Goal: Task Accomplishment & Management: Complete application form

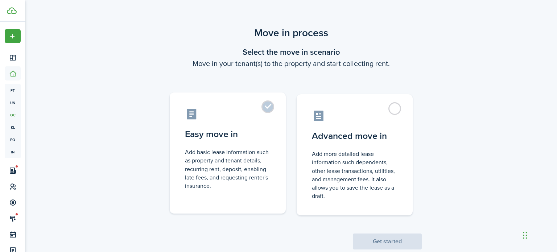
click at [257, 129] on control-radio-card-title "Easy move in" at bounding box center [228, 134] width 86 height 13
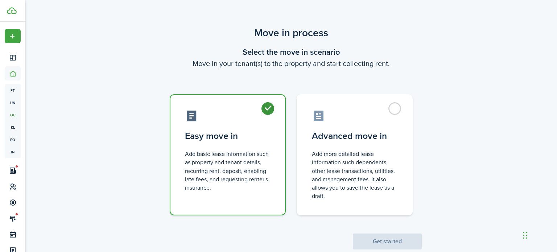
radio input "true"
click at [402, 241] on button "Get started" at bounding box center [387, 242] width 69 height 16
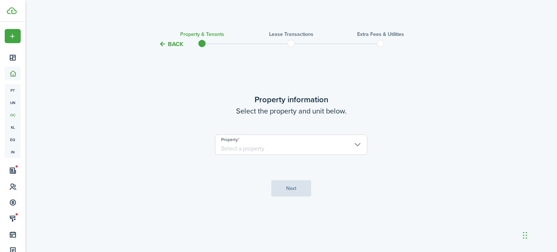
click at [281, 142] on input "Property" at bounding box center [291, 145] width 152 height 20
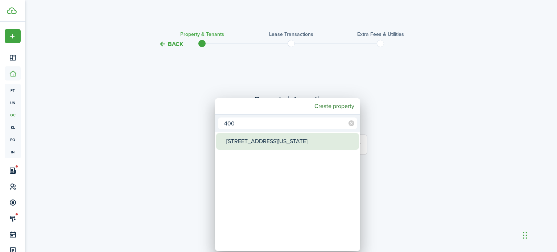
type input "400"
click at [281, 145] on div "[STREET_ADDRESS][US_STATE]" at bounding box center [290, 141] width 128 height 17
type input "[STREET_ADDRESS][US_STATE]"
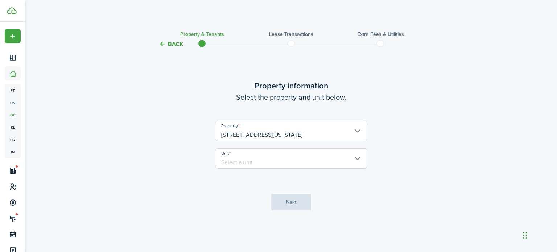
click at [284, 161] on input "Unit" at bounding box center [291, 158] width 152 height 20
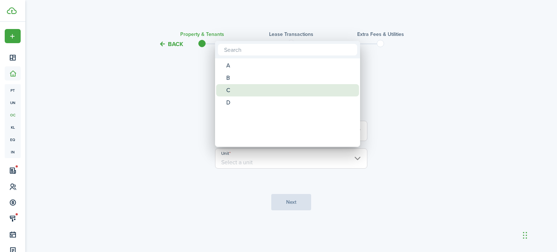
click at [294, 92] on div "C" at bounding box center [290, 90] width 128 height 12
type input "C"
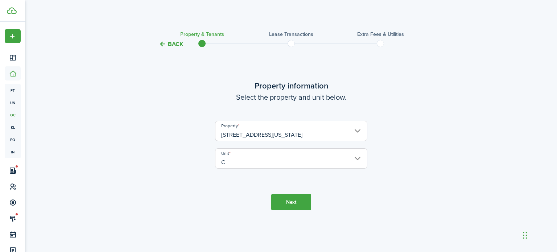
click at [298, 201] on button "Next" at bounding box center [291, 202] width 40 height 16
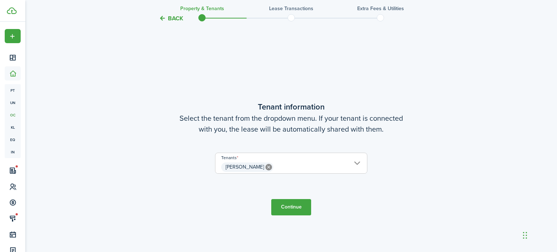
scroll to position [203, 0]
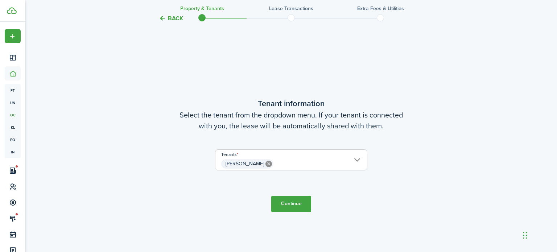
click at [330, 168] on span "[PERSON_NAME]" at bounding box center [291, 164] width 152 height 12
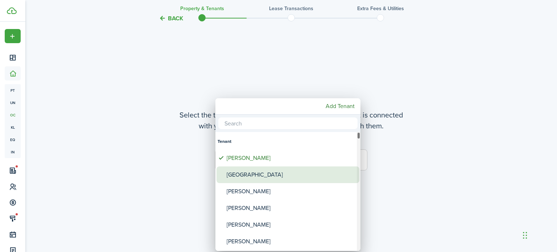
click at [309, 173] on div "[GEOGRAPHIC_DATA]" at bounding box center [291, 174] width 128 height 17
type input "[PERSON_NAME], [GEOGRAPHIC_DATA]"
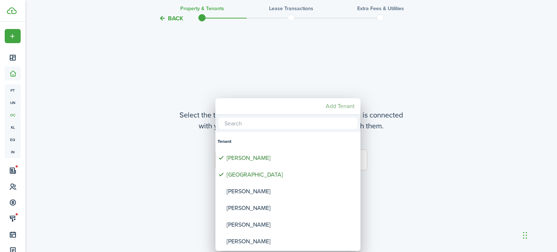
click at [334, 104] on mbsc-button "Add Tenant" at bounding box center [340, 106] width 35 height 13
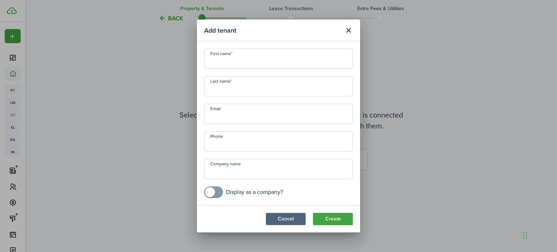
click at [289, 221] on button "Cancel" at bounding box center [286, 219] width 40 height 12
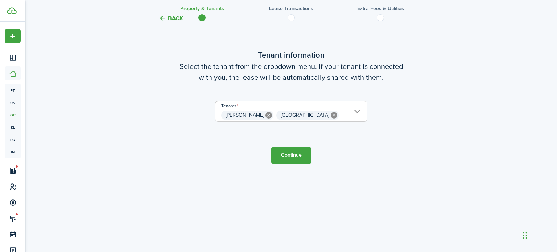
click at [298, 156] on button "Continue" at bounding box center [291, 155] width 40 height 16
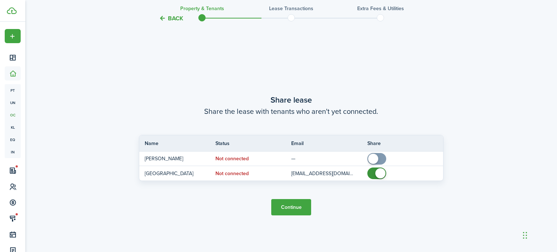
scroll to position [456, 0]
click at [297, 212] on button "Continue" at bounding box center [291, 207] width 40 height 16
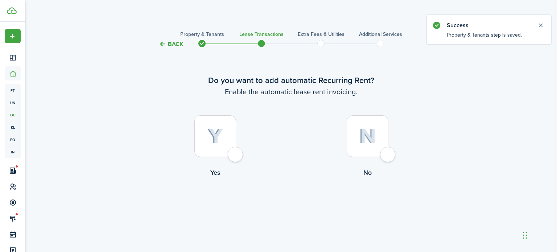
click at [231, 139] on div at bounding box center [215, 136] width 42 height 42
radio input "true"
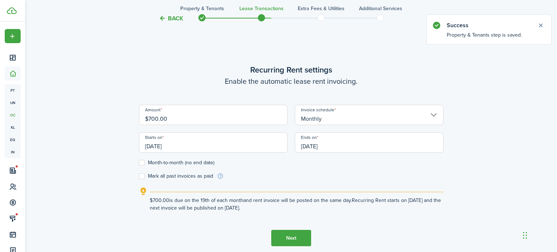
scroll to position [203, 0]
click at [200, 119] on input "$700.00" at bounding box center [213, 114] width 149 height 20
type input "$950.00"
click at [191, 145] on input "[DATE]" at bounding box center [213, 142] width 149 height 20
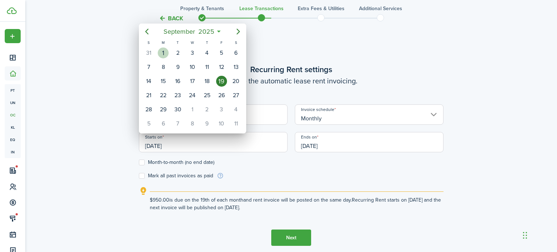
click at [169, 50] on div "[DATE]" at bounding box center [163, 53] width 15 height 14
type input "[DATE]"
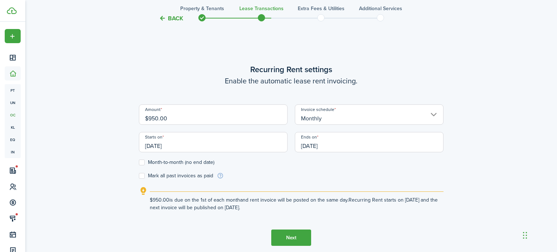
click at [342, 147] on input "[DATE]" at bounding box center [369, 142] width 149 height 20
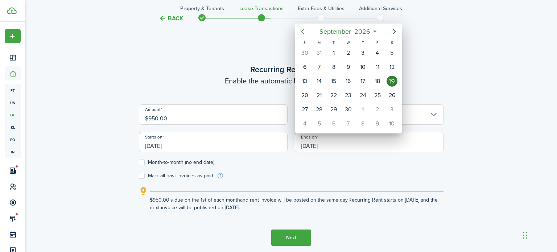
click at [302, 31] on icon "Previous page" at bounding box center [302, 32] width 3 height 6
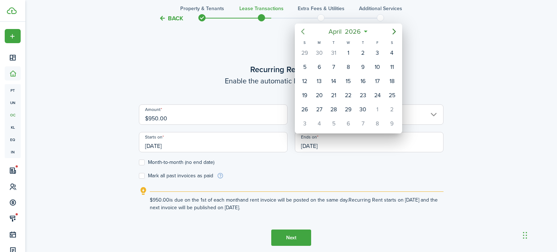
click at [302, 31] on icon "Previous page" at bounding box center [302, 32] width 3 height 6
click at [340, 106] on div "31" at bounding box center [333, 110] width 15 height 14
type input "[DATE]"
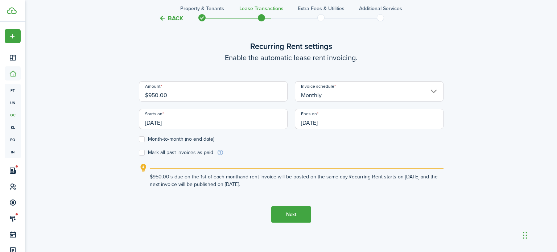
scroll to position [228, 0]
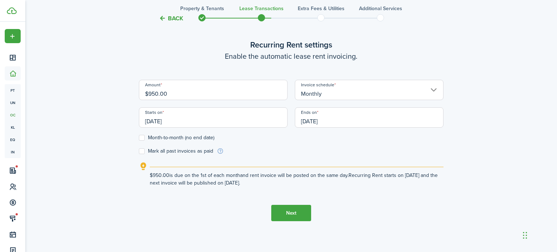
click at [304, 211] on button "Next" at bounding box center [291, 213] width 40 height 16
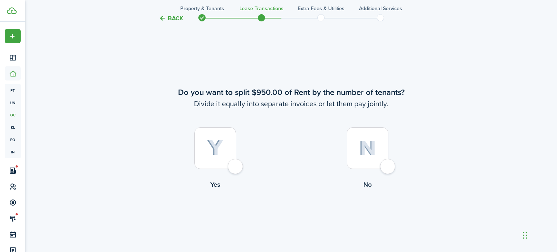
scroll to position [456, 0]
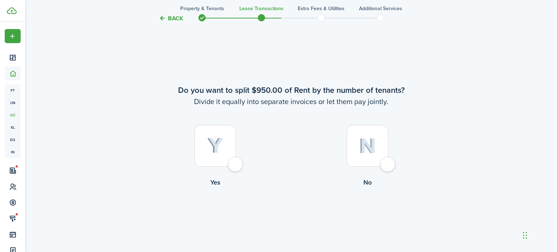
click at [371, 132] on div at bounding box center [368, 146] width 42 height 42
radio input "true"
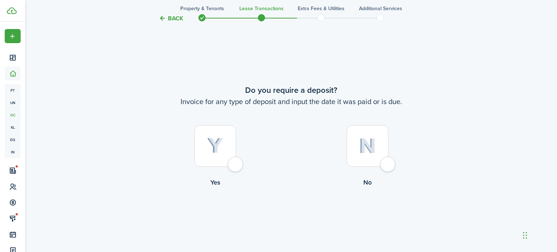
scroll to position [708, 0]
click at [221, 142] on img at bounding box center [215, 145] width 16 height 16
radio input "true"
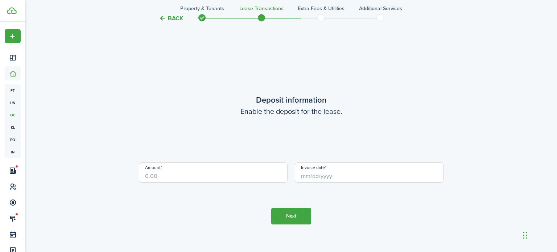
scroll to position [960, 0]
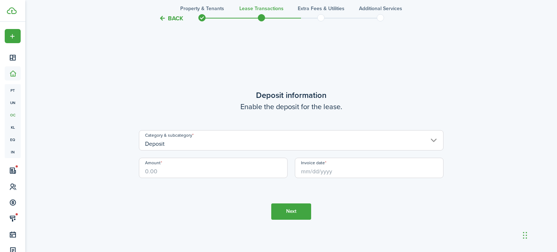
click at [224, 169] on input "Amount" at bounding box center [213, 168] width 149 height 20
click at [334, 173] on input "Invoice date" at bounding box center [369, 168] width 149 height 20
type input "$500.00"
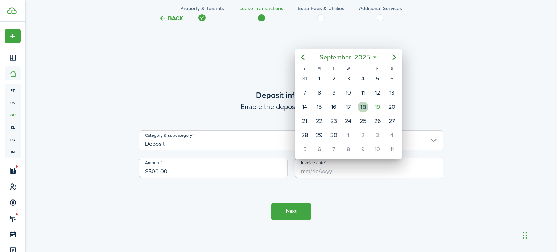
click at [370, 105] on div "18" at bounding box center [363, 107] width 15 height 14
type input "[DATE]"
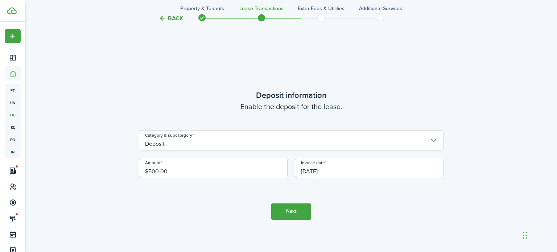
click at [301, 205] on button "Next" at bounding box center [291, 211] width 40 height 16
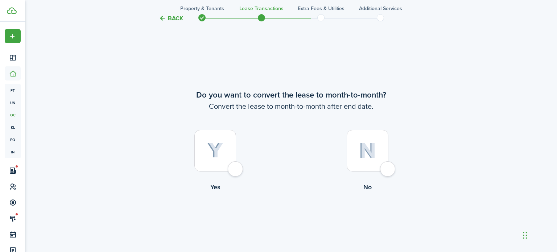
scroll to position [1212, 0]
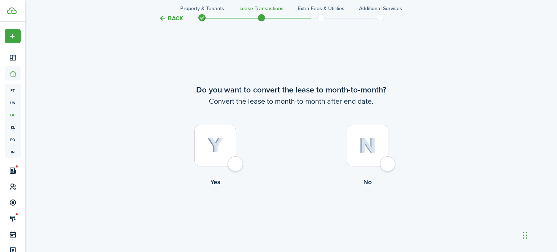
click at [224, 137] on div at bounding box center [215, 146] width 42 height 42
radio input "true"
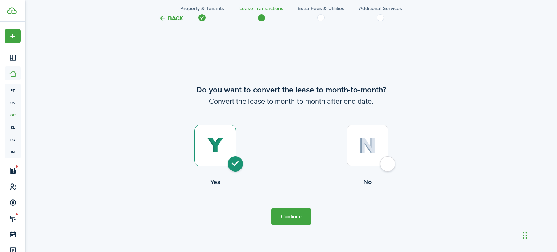
click at [282, 209] on button "Continue" at bounding box center [291, 217] width 40 height 16
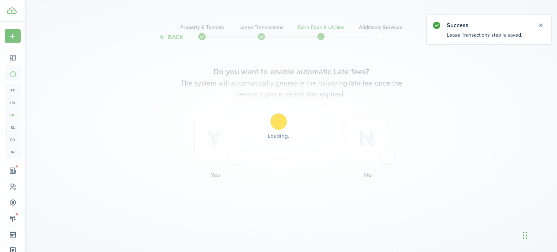
scroll to position [0, 0]
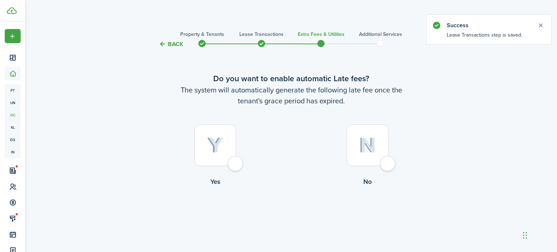
click at [231, 137] on div at bounding box center [215, 145] width 42 height 42
radio input "true"
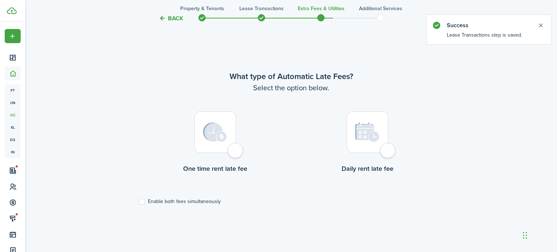
click at [231, 137] on div at bounding box center [215, 132] width 42 height 42
radio input "true"
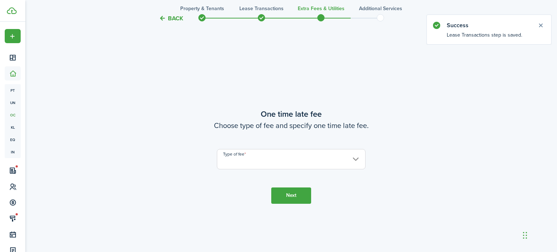
scroll to position [462, 0]
click at [240, 154] on input "Type of fee" at bounding box center [291, 158] width 149 height 20
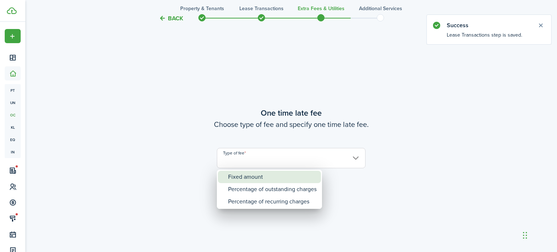
click at [246, 174] on div "Fixed amount" at bounding box center [272, 177] width 88 height 12
type input "Fixed amount"
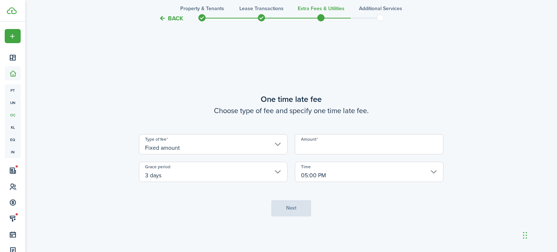
click at [320, 152] on input "Amount" at bounding box center [369, 144] width 149 height 20
type input "$"
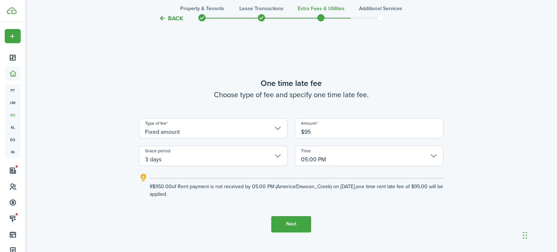
click at [387, 206] on tc-wizard-step "One time late fee Choose type of fee and specify one time late fee. Type of fee…" at bounding box center [291, 155] width 305 height 252
type input "$95.00"
click at [297, 218] on button "Next" at bounding box center [291, 224] width 40 height 16
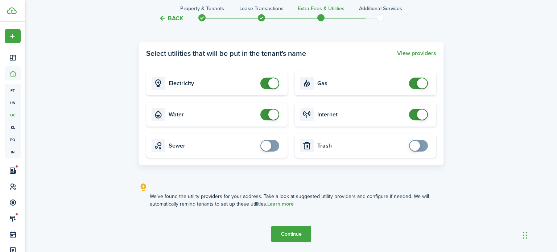
scroll to position [802, 0]
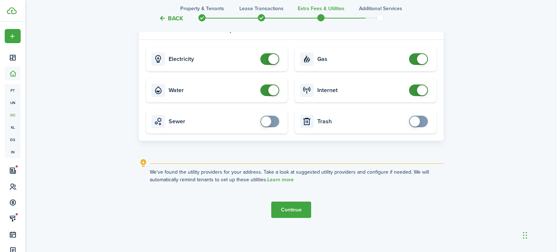
click at [308, 205] on button "Continue" at bounding box center [291, 210] width 40 height 16
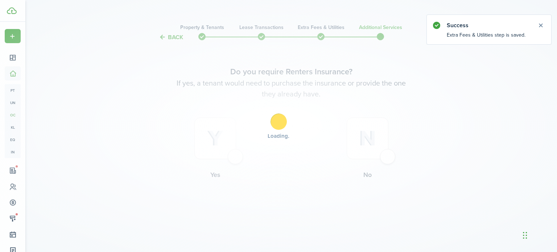
scroll to position [0, 0]
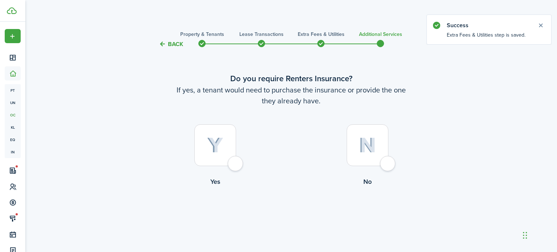
click at [370, 140] on img at bounding box center [367, 145] width 17 height 16
radio input "true"
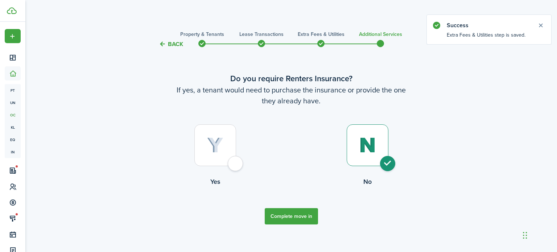
click at [307, 211] on button "Complete move in" at bounding box center [291, 216] width 53 height 16
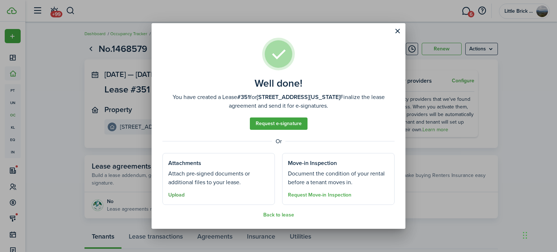
click at [176, 195] on button "Upload" at bounding box center [176, 195] width 16 height 6
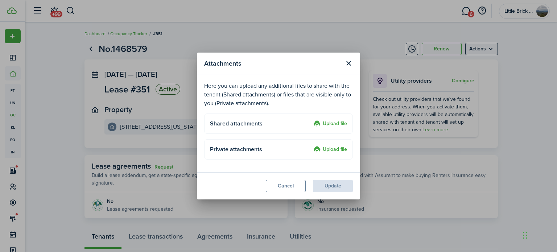
click at [333, 121] on label "Upload file" at bounding box center [330, 124] width 34 height 9
click at [311, 120] on input "Upload file" at bounding box center [311, 120] width 0 height 0
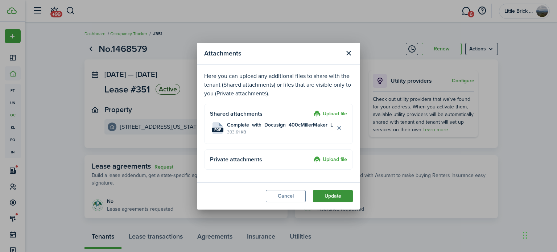
click at [326, 192] on button "Update" at bounding box center [333, 196] width 40 height 12
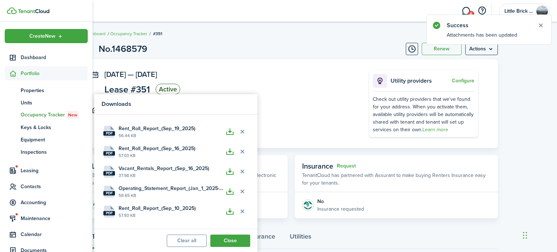
click at [281, 85] on panel-main-section "[DATE] — [DATE] Lease #351 Active" at bounding box center [225, 83] width 243 height 26
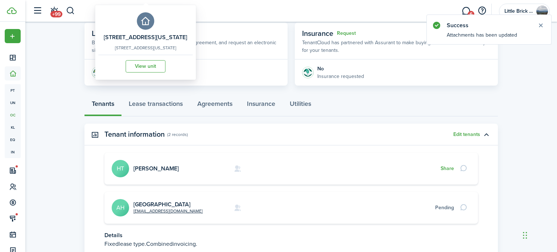
scroll to position [134, 0]
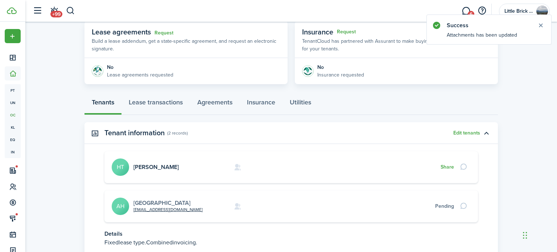
click at [158, 201] on link "[GEOGRAPHIC_DATA]" at bounding box center [161, 203] width 57 height 8
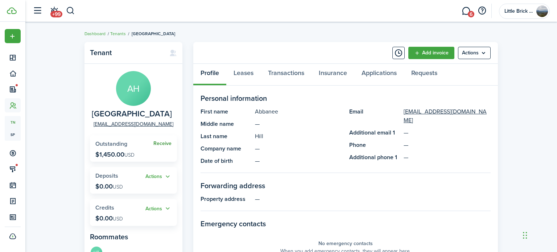
click at [166, 142] on link "Receive" at bounding box center [162, 144] width 18 height 6
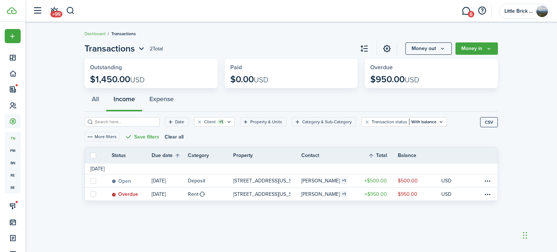
click at [95, 156] on label at bounding box center [93, 156] width 6 height 6
click at [90, 156] on input "checkbox" at bounding box center [90, 155] width 0 height 0
checkbox input "true"
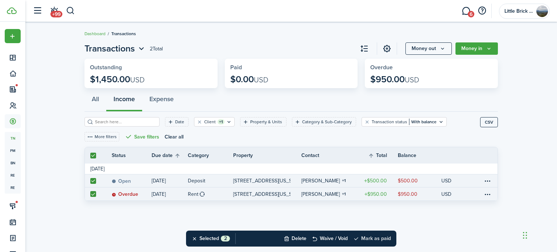
click at [374, 239] on button "Mark as paid" at bounding box center [372, 239] width 38 height 16
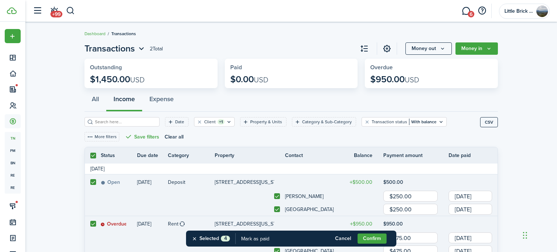
scroll to position [51, 0]
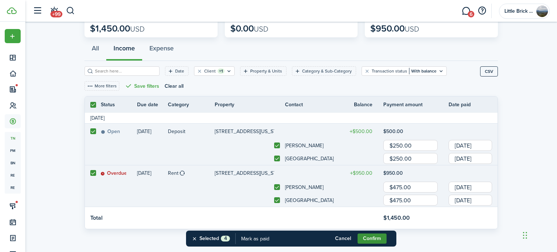
click at [376, 236] on button "Confirm" at bounding box center [372, 239] width 29 height 10
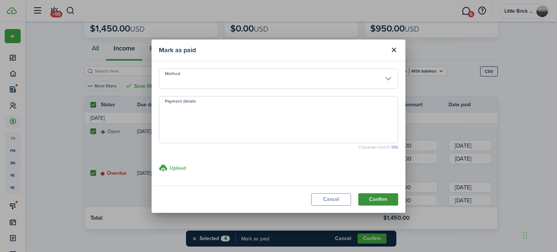
click at [375, 197] on button "Confirm" at bounding box center [378, 199] width 40 height 12
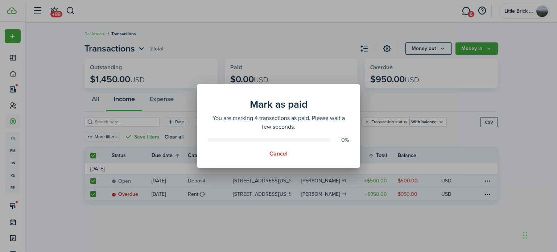
scroll to position [0, 0]
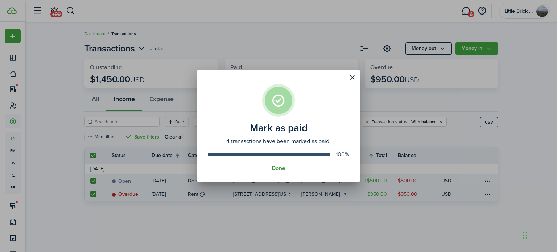
click at [281, 169] on button "Done" at bounding box center [279, 168] width 14 height 7
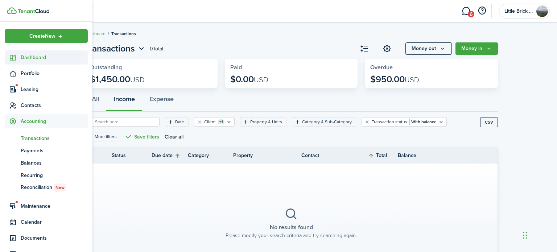
click at [23, 59] on span "Dashboard" at bounding box center [54, 58] width 67 height 8
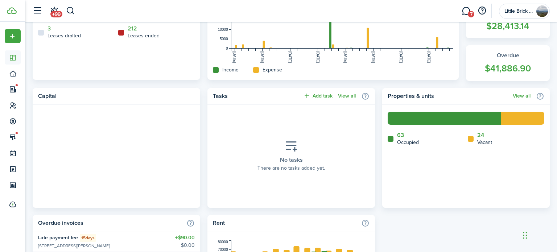
scroll to position [246, 0]
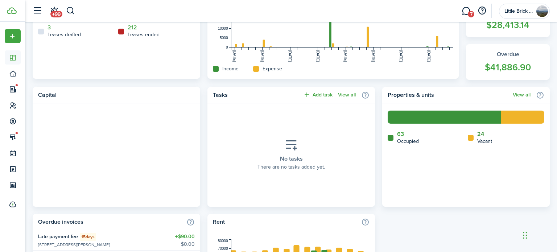
click at [482, 135] on link "24" at bounding box center [480, 134] width 7 height 7
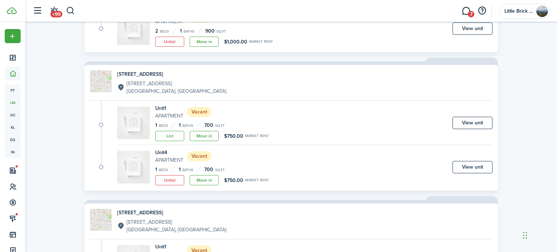
scroll to position [351, 0]
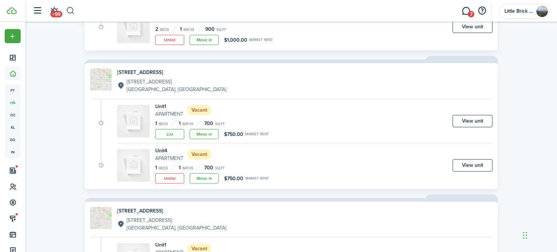
click at [74, 10] on button "button" at bounding box center [70, 11] width 9 height 12
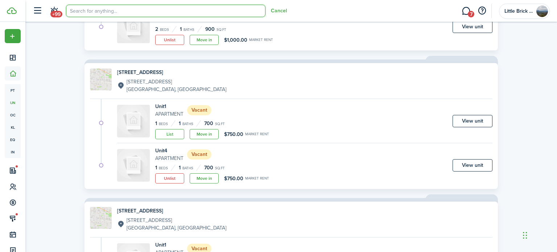
scroll to position [0, 0]
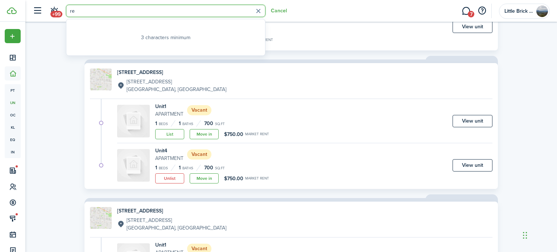
type input "rea"
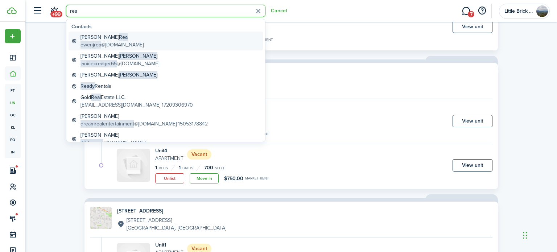
click at [110, 38] on global-search-item-title "[PERSON_NAME]" at bounding box center [112, 37] width 63 height 8
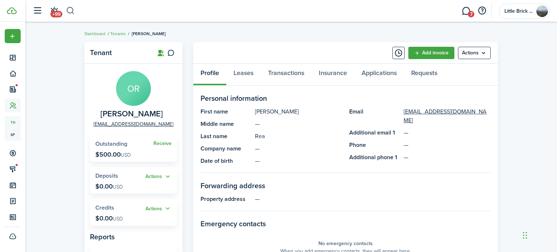
click at [69, 10] on button "button" at bounding box center [70, 11] width 9 height 12
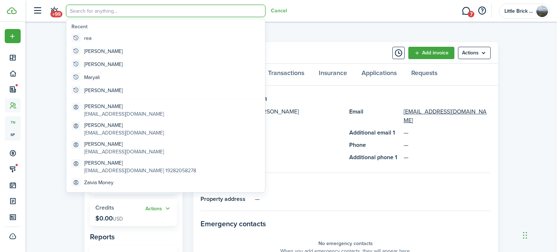
click at [85, 11] on input "search" at bounding box center [165, 11] width 199 height 12
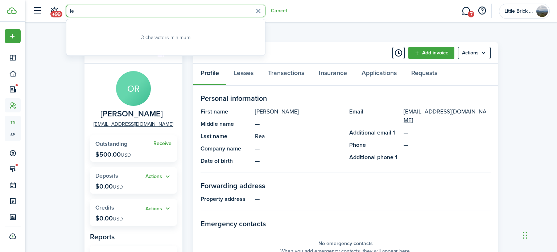
type input "[PERSON_NAME]"
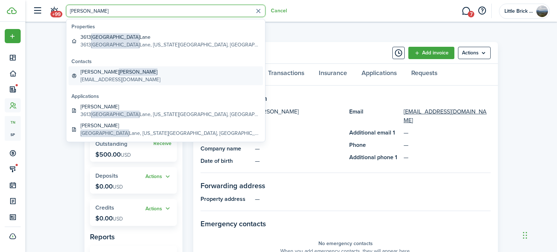
click at [123, 78] on global-search-item-description "[EMAIL_ADDRESS][DOMAIN_NAME]" at bounding box center [121, 80] width 80 height 8
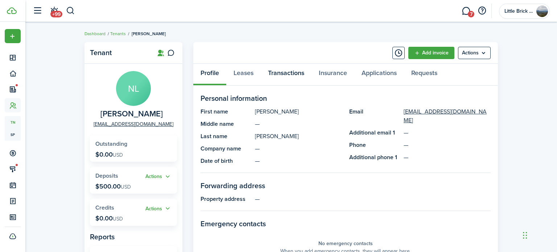
click at [290, 70] on link "Transactions" at bounding box center [286, 75] width 51 height 22
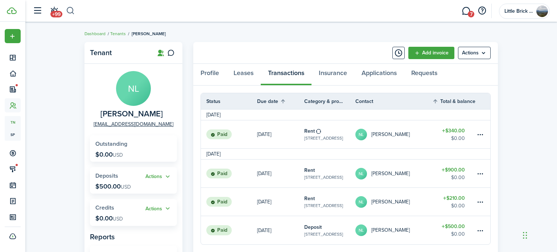
click at [73, 13] on button "button" at bounding box center [70, 11] width 9 height 12
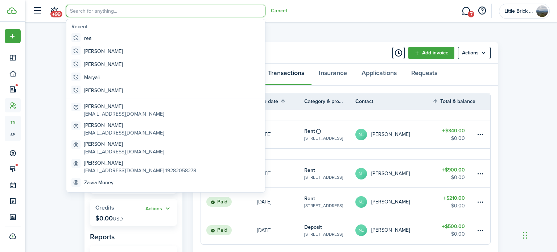
click at [94, 10] on input "search" at bounding box center [165, 11] width 199 height 12
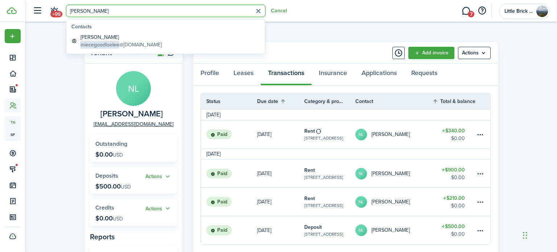
type input "[PERSON_NAME]"
click at [260, 12] on button "button" at bounding box center [258, 10] width 11 height 11
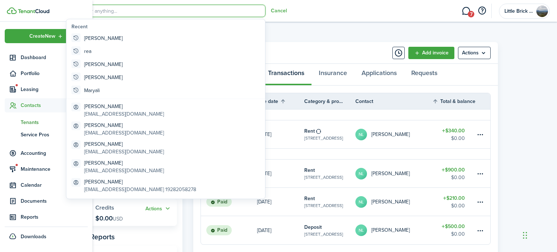
click at [28, 121] on span "Tenants" at bounding box center [54, 123] width 67 height 8
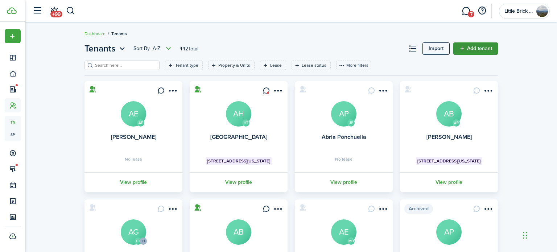
click at [478, 47] on link "Add tenant" at bounding box center [475, 48] width 45 height 12
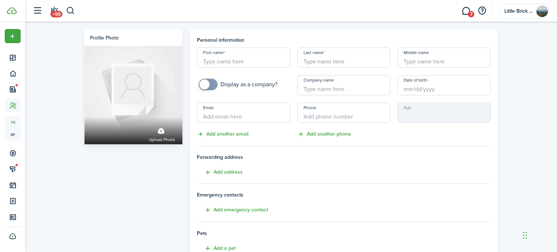
click at [224, 60] on input "First name" at bounding box center [243, 58] width 93 height 20
paste input "[PERSON_NAME]"
type input "[PERSON_NAME]"
click at [322, 57] on input "Last name" at bounding box center [343, 58] width 93 height 20
paste input "[PERSON_NAME]"
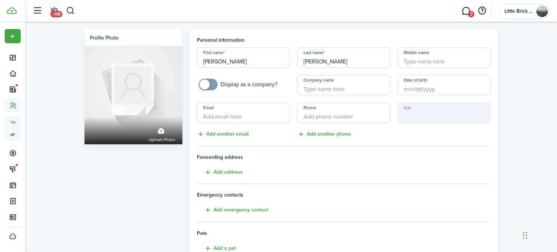
click at [325, 62] on input "[PERSON_NAME]" at bounding box center [343, 58] width 93 height 20
type input "[PERSON_NAME]"
click at [251, 65] on input "[PERSON_NAME]" at bounding box center [243, 58] width 93 height 20
type input "[PERSON_NAME]"
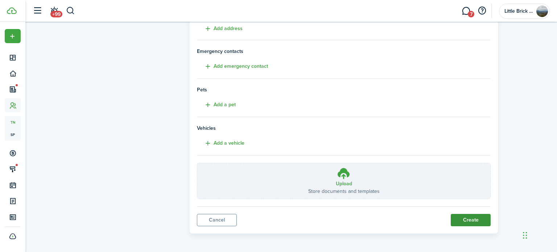
click at [470, 217] on button "Create" at bounding box center [471, 220] width 40 height 12
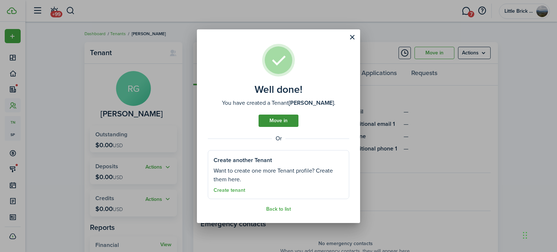
click at [279, 121] on link "Move in" at bounding box center [279, 121] width 40 height 12
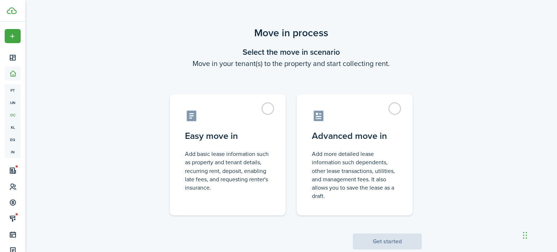
click at [279, 121] on label "Easy move in Add basic lease information such as property and tenant details, r…" at bounding box center [228, 154] width 116 height 121
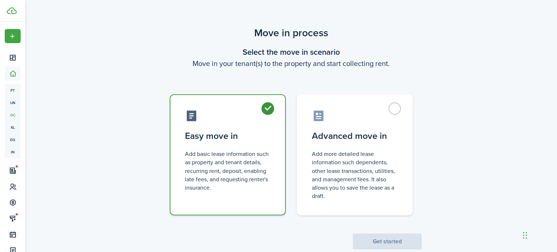
radio input "true"
click at [374, 238] on button "Get started" at bounding box center [387, 242] width 69 height 16
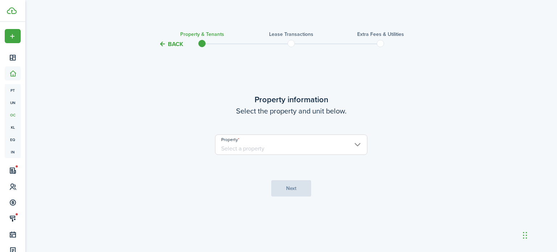
click at [297, 149] on input "Property" at bounding box center [291, 145] width 152 height 20
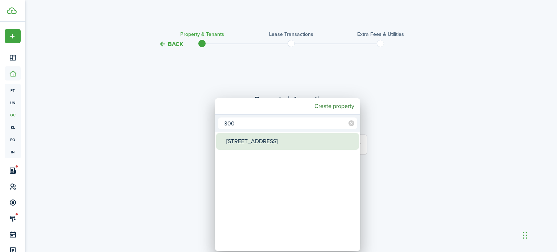
type input "300"
click at [290, 143] on div "[STREET_ADDRESS]" at bounding box center [290, 141] width 128 height 17
type input "[STREET_ADDRESS]"
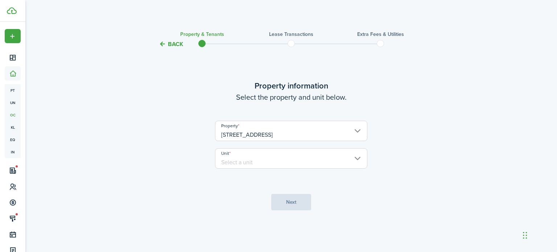
click at [285, 156] on input "Unit" at bounding box center [291, 158] width 152 height 20
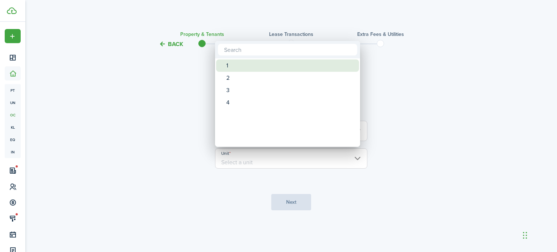
click at [268, 65] on div "1" at bounding box center [290, 65] width 128 height 12
type input "1"
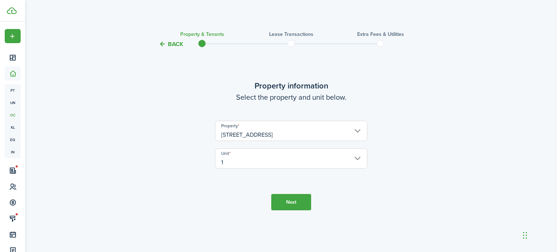
click at [290, 203] on button "Next" at bounding box center [291, 202] width 40 height 16
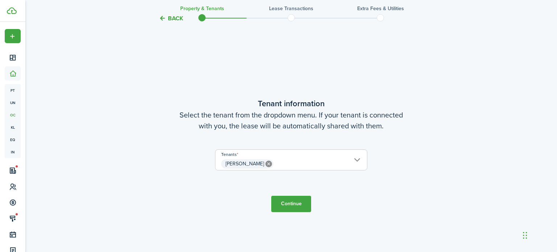
click at [296, 201] on button "Continue" at bounding box center [291, 204] width 40 height 16
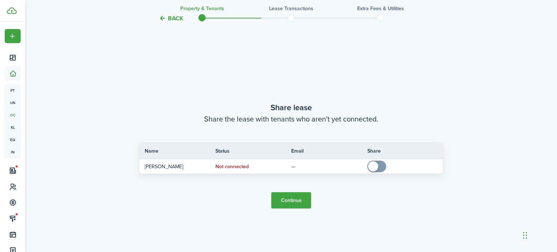
scroll to position [456, 0]
click at [296, 201] on button "Continue" at bounding box center [291, 200] width 40 height 16
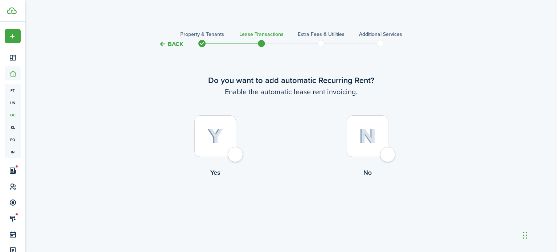
click at [218, 136] on img at bounding box center [215, 136] width 16 height 16
radio input "true"
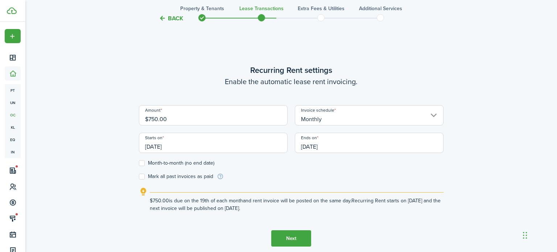
scroll to position [203, 0]
click at [196, 120] on input "$750.00" at bounding box center [213, 114] width 149 height 20
click at [208, 137] on input "[DATE]" at bounding box center [213, 142] width 149 height 20
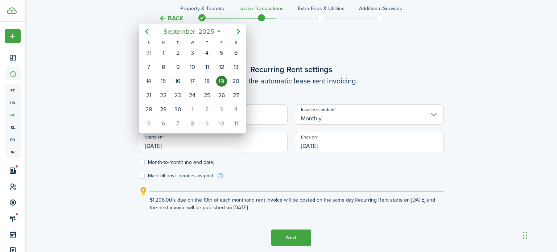
type input "$1,206.00"
click at [148, 29] on icon "Previous page" at bounding box center [146, 32] width 3 height 6
click at [222, 51] on div "1" at bounding box center [221, 53] width 11 height 11
type input "[DATE]"
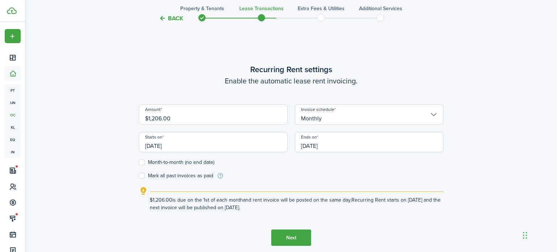
click at [358, 118] on input "Monthly" at bounding box center [369, 114] width 149 height 20
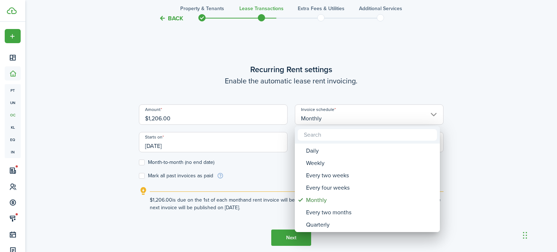
click at [258, 169] on div at bounding box center [278, 126] width 673 height 368
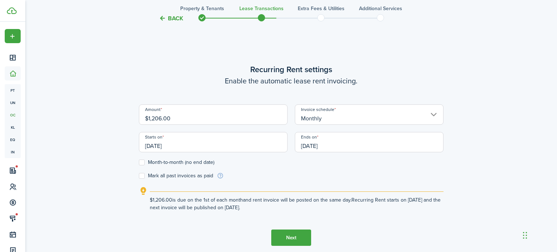
click at [341, 145] on input "[DATE]" at bounding box center [369, 142] width 149 height 20
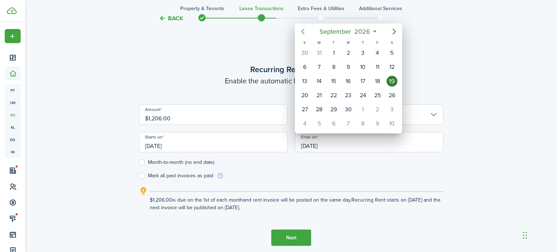
click at [303, 31] on icon "Previous page" at bounding box center [302, 31] width 9 height 9
click at [304, 120] on div "31" at bounding box center [304, 123] width 11 height 11
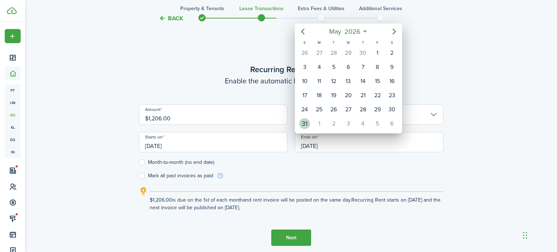
type input "[DATE]"
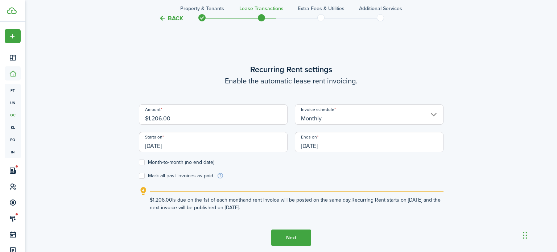
click at [285, 234] on button "Next" at bounding box center [291, 238] width 40 height 16
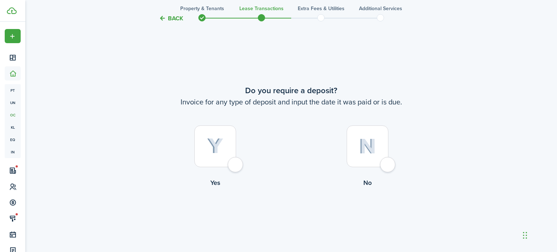
scroll to position [456, 0]
click at [213, 150] on img at bounding box center [215, 146] width 16 height 16
radio input "true"
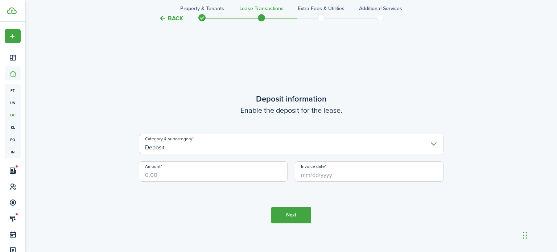
scroll to position [708, 0]
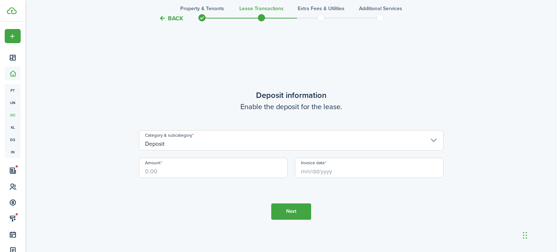
click at [191, 173] on input "Amount" at bounding box center [213, 168] width 149 height 20
click at [314, 174] on input "Invoice date" at bounding box center [369, 168] width 149 height 20
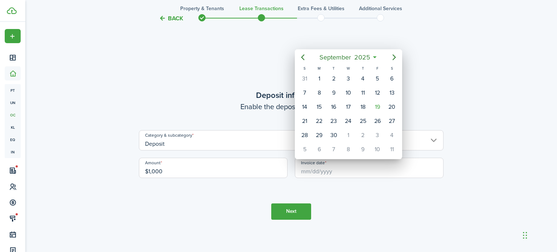
type input "$1,000.00"
click at [299, 57] on icon "Previous page" at bounding box center [302, 57] width 9 height 9
click at [304, 81] on div "1" at bounding box center [304, 78] width 11 height 11
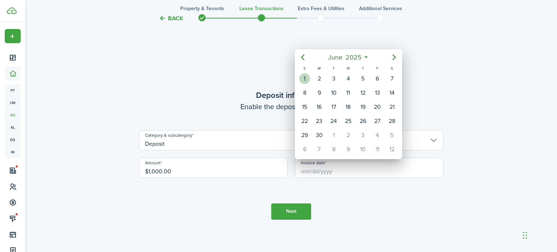
type input "[DATE]"
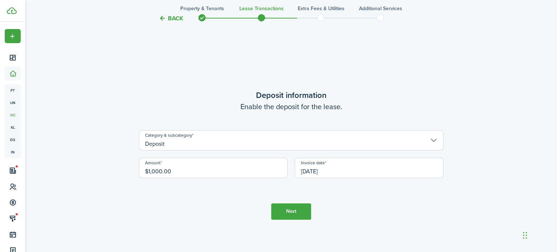
click at [287, 216] on button "Next" at bounding box center [291, 211] width 40 height 16
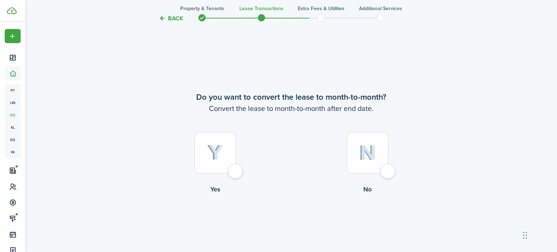
scroll to position [960, 0]
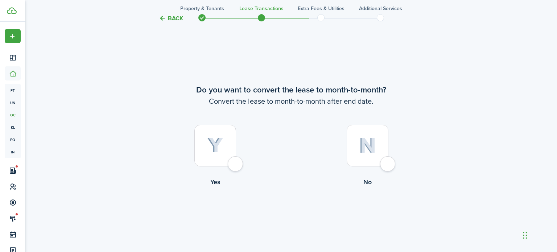
click at [216, 145] on img at bounding box center [215, 145] width 16 height 16
radio input "true"
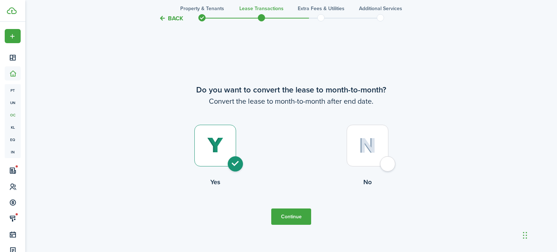
click at [302, 218] on button "Continue" at bounding box center [291, 217] width 40 height 16
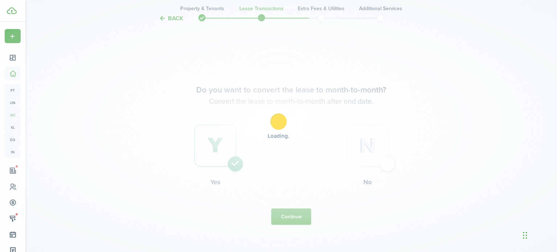
scroll to position [0, 0]
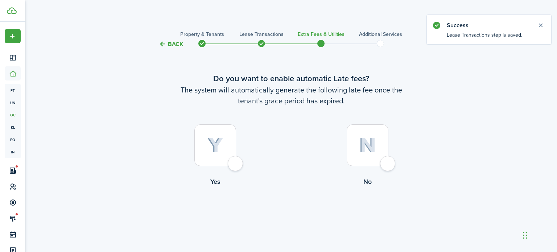
click at [390, 141] on label "No" at bounding box center [367, 157] width 152 height 66
radio input "true"
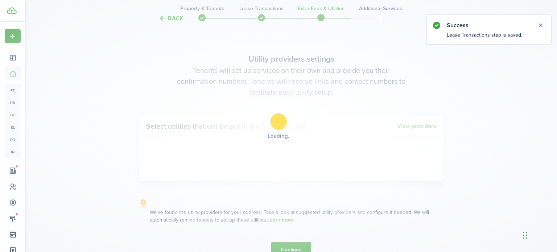
scroll to position [210, 0]
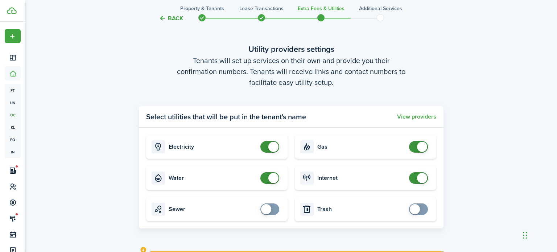
checkbox input "false"
click at [271, 143] on span at bounding box center [273, 147] width 10 height 10
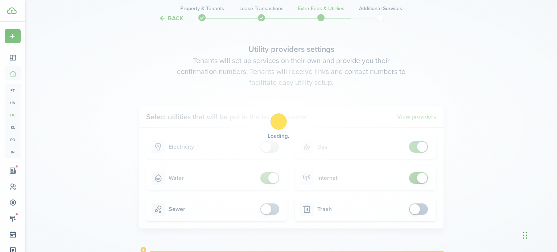
checkbox input "false"
click at [269, 176] on span at bounding box center [273, 178] width 10 height 10
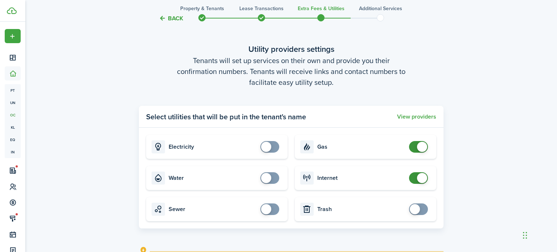
checkbox input "false"
click at [415, 148] on span at bounding box center [418, 147] width 7 height 12
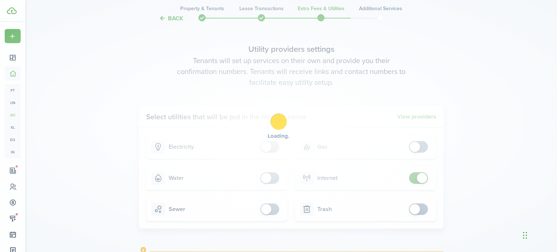
click at [416, 177] on div "Loading" at bounding box center [278, 126] width 557 height 252
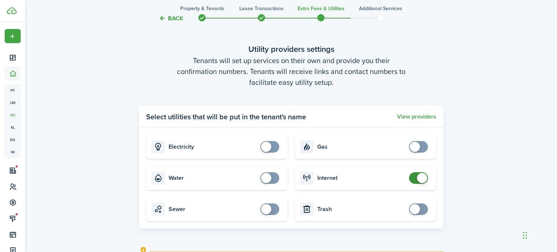
checkbox input "false"
click at [416, 177] on span at bounding box center [418, 178] width 7 height 12
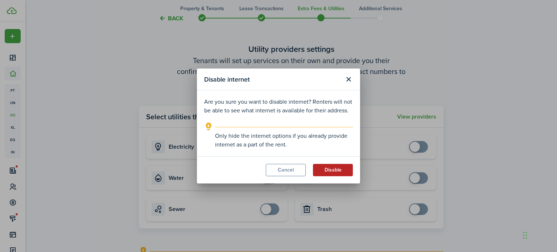
click at [333, 168] on button "Disable" at bounding box center [333, 170] width 40 height 12
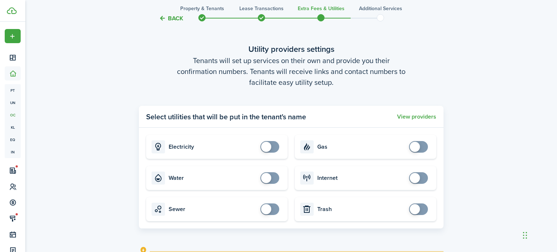
scroll to position [298, 0]
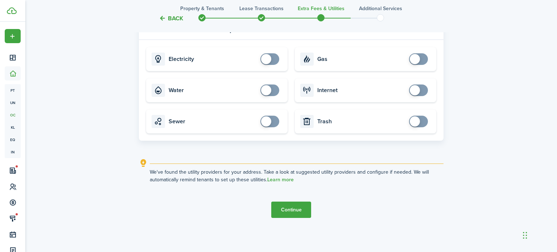
click at [303, 210] on button "Continue" at bounding box center [291, 210] width 40 height 16
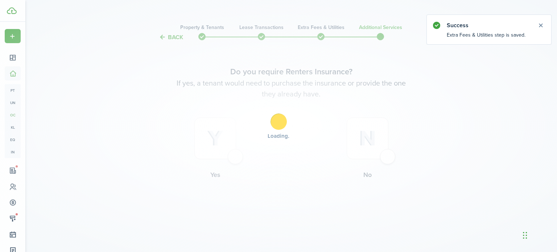
scroll to position [0, 0]
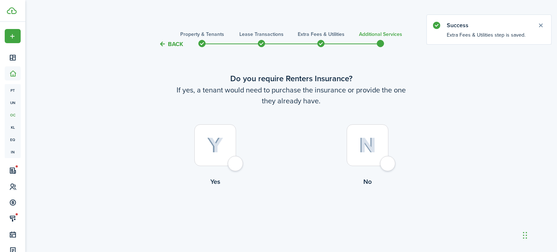
click at [364, 159] on div at bounding box center [368, 145] width 42 height 42
radio input "true"
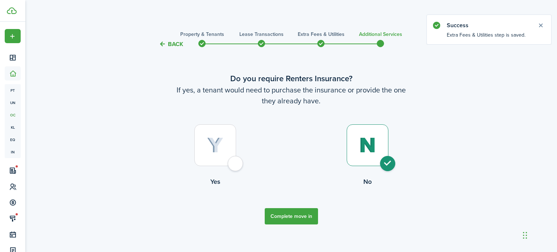
click at [296, 221] on button "Complete move in" at bounding box center [291, 216] width 53 height 16
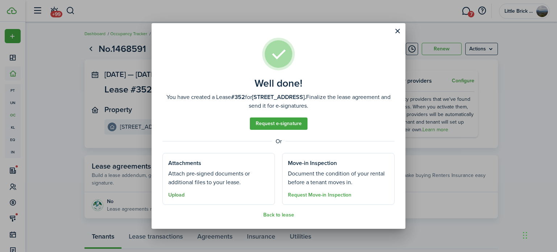
click at [177, 193] on button "Upload" at bounding box center [176, 195] width 16 height 6
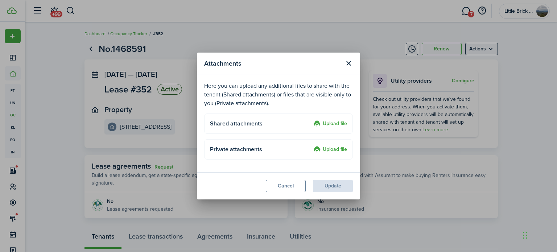
click at [334, 126] on label "Upload file" at bounding box center [330, 124] width 34 height 9
click at [311, 120] on input "Upload file" at bounding box center [311, 120] width 0 height 0
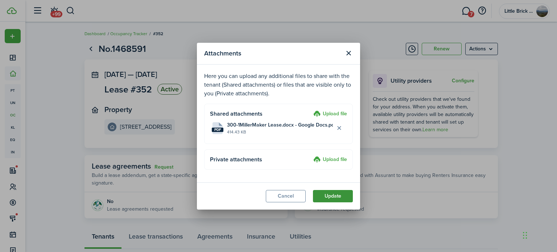
click at [330, 200] on button "Update" at bounding box center [333, 196] width 40 height 12
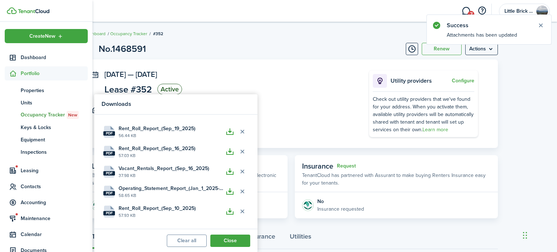
click at [330, 200] on div "No" at bounding box center [340, 202] width 47 height 8
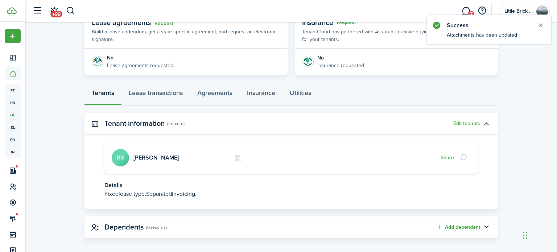
scroll to position [149, 0]
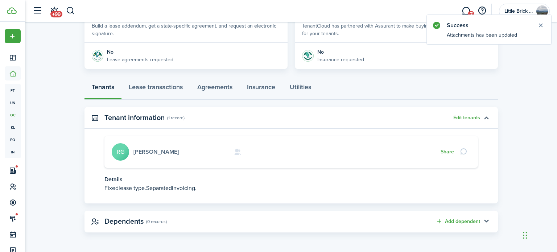
click at [175, 149] on link "[PERSON_NAME]" at bounding box center [155, 152] width 45 height 8
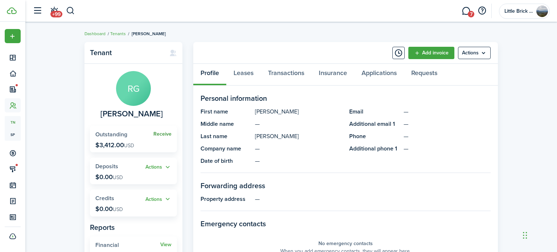
click at [170, 133] on link "Receive" at bounding box center [162, 134] width 18 height 6
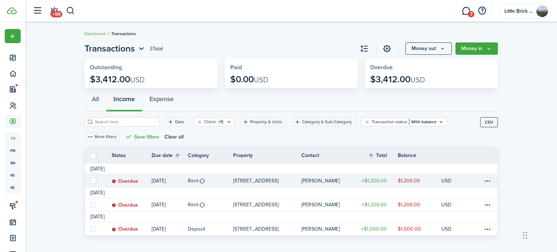
click at [94, 181] on label at bounding box center [93, 181] width 6 height 6
click at [90, 181] on input "checkbox" at bounding box center [90, 181] width 0 height 0
checkbox input "true"
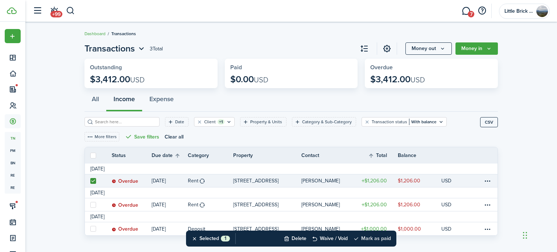
click at [369, 239] on button "Mark as paid" at bounding box center [372, 239] width 38 height 16
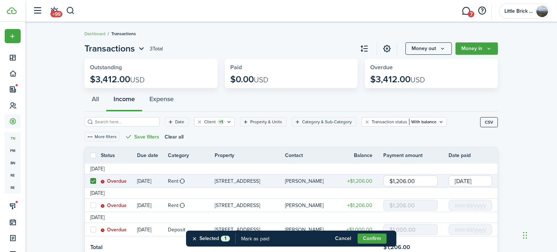
click at [476, 182] on input "[DATE]" at bounding box center [471, 181] width 44 height 11
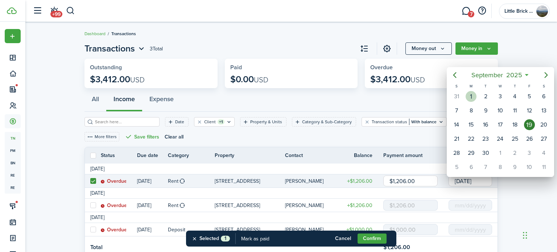
click at [472, 94] on div "1" at bounding box center [471, 96] width 11 height 11
type input "[DATE]"
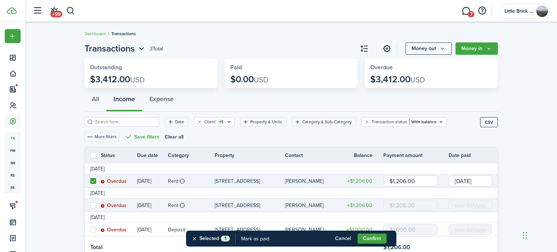
scroll to position [29, 0]
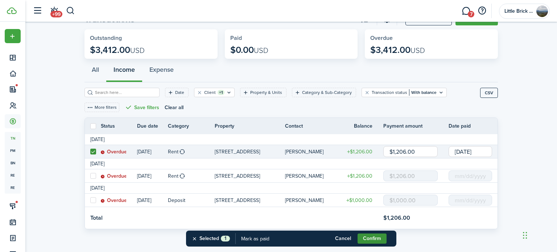
click at [374, 238] on button "Confirm" at bounding box center [372, 239] width 29 height 10
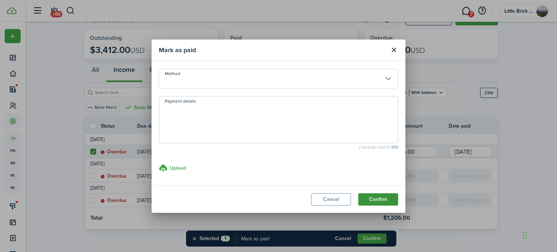
click at [386, 198] on button "Confirm" at bounding box center [378, 199] width 40 height 12
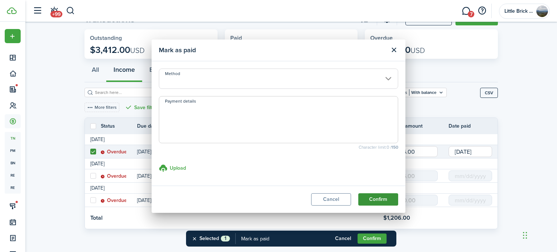
scroll to position [7, 0]
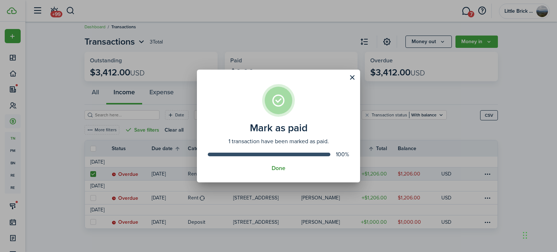
click at [278, 166] on button "Done" at bounding box center [279, 168] width 14 height 7
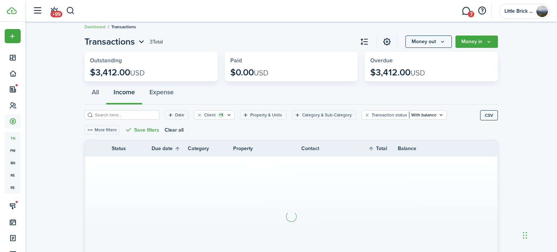
scroll to position [0, 0]
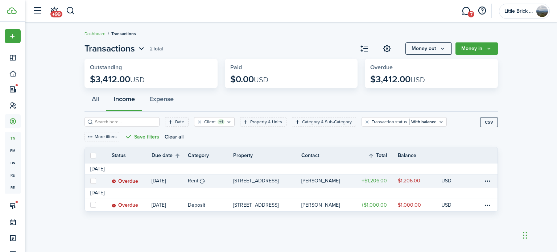
click at [94, 181] on label at bounding box center [93, 181] width 6 height 6
click at [90, 181] on input "checkbox" at bounding box center [90, 181] width 0 height 0
checkbox input "true"
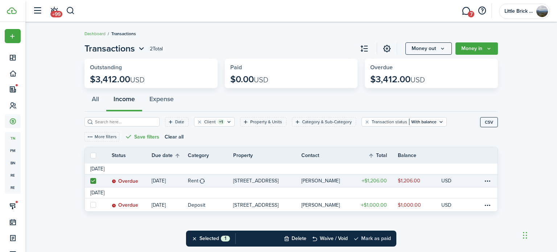
click at [371, 235] on button "Mark as paid" at bounding box center [372, 239] width 38 height 16
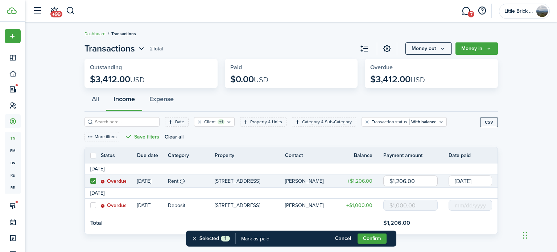
click at [462, 182] on input "[DATE]" at bounding box center [471, 181] width 44 height 11
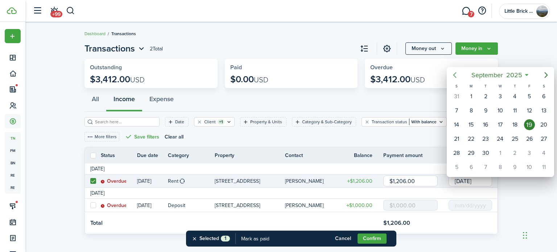
click at [454, 74] on icon "Previous page" at bounding box center [454, 75] width 3 height 6
click at [482, 96] on div "1" at bounding box center [485, 96] width 11 height 11
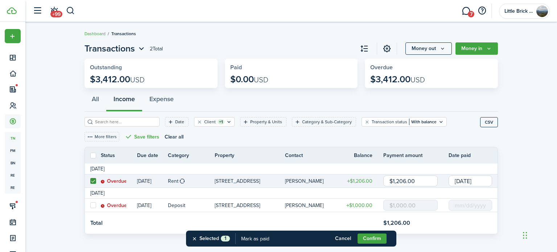
click at [467, 182] on input "[DATE]" at bounding box center [471, 181] width 44 height 11
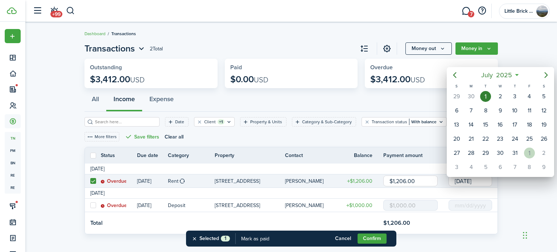
click at [529, 151] on div "1" at bounding box center [529, 153] width 11 height 11
type input "[DATE]"
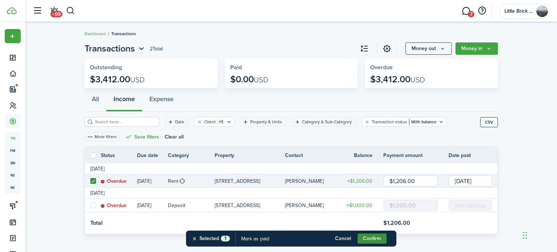
click at [384, 237] on button "Confirm" at bounding box center [372, 239] width 29 height 10
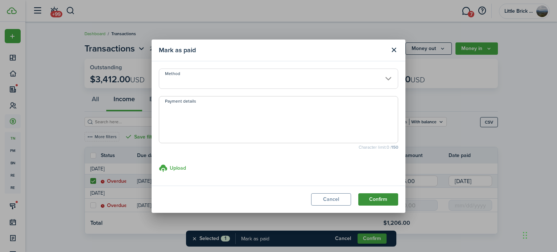
click at [387, 202] on button "Confirm" at bounding box center [378, 199] width 40 height 12
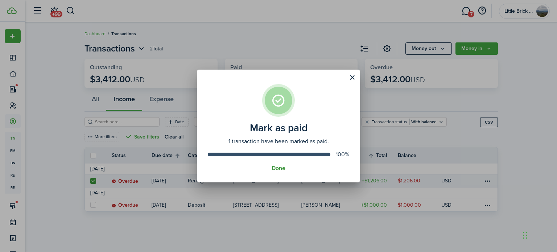
click at [274, 167] on button "Done" at bounding box center [279, 168] width 14 height 7
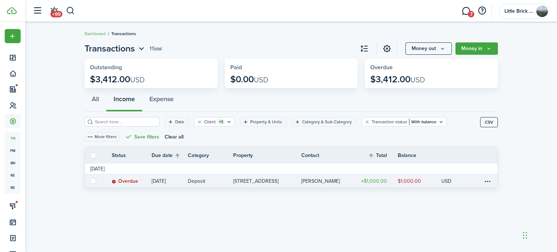
click at [94, 181] on label at bounding box center [93, 181] width 6 height 6
click at [90, 181] on input "checkbox" at bounding box center [90, 181] width 0 height 0
checkbox input "true"
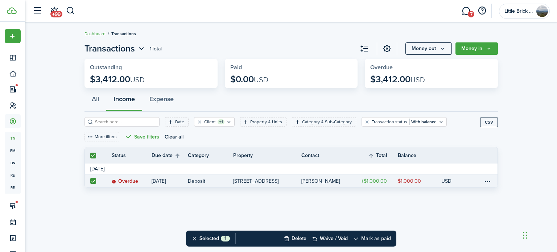
click at [378, 238] on button "Mark as paid" at bounding box center [372, 239] width 38 height 16
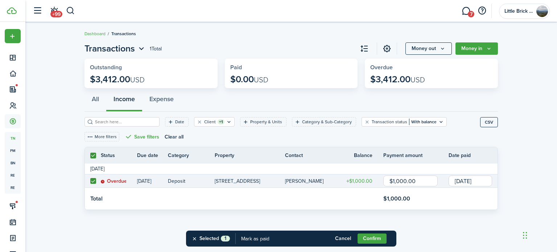
click at [478, 182] on input "[DATE]" at bounding box center [471, 181] width 44 height 11
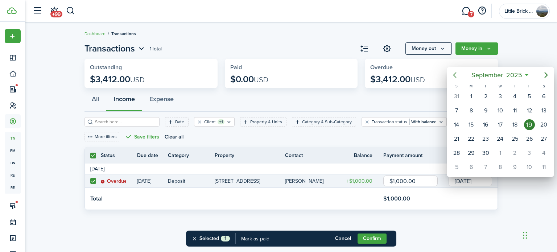
click at [459, 75] on icon "Previous page" at bounding box center [454, 75] width 9 height 9
click at [544, 75] on icon "Next page" at bounding box center [546, 75] width 9 height 9
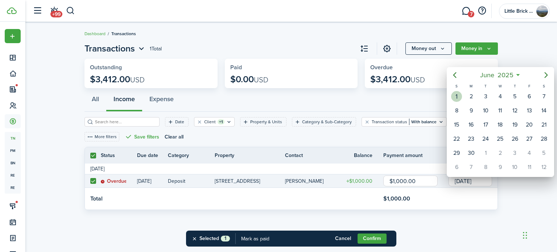
click at [460, 97] on div "1" at bounding box center [456, 96] width 11 height 11
type input "[DATE]"
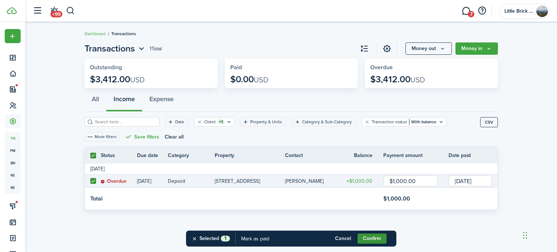
click at [383, 238] on button "Confirm" at bounding box center [372, 239] width 29 height 10
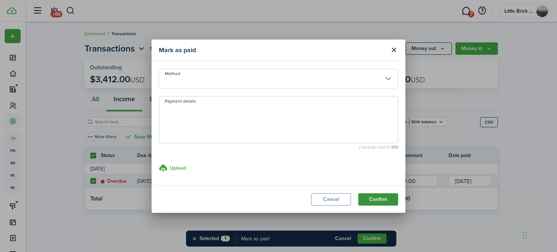
click at [384, 201] on button "Confirm" at bounding box center [378, 199] width 40 height 12
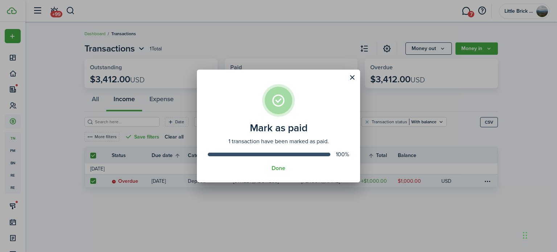
click at [287, 172] on assembled-view "Mark as paid 1 transaction have been marked as paid. 100% Done" at bounding box center [278, 126] width 163 height 113
click at [283, 169] on button "Done" at bounding box center [279, 168] width 14 height 7
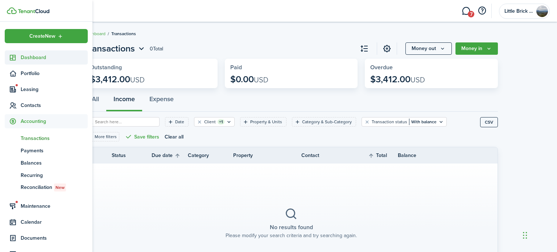
click at [26, 56] on span "Dashboard" at bounding box center [54, 58] width 67 height 8
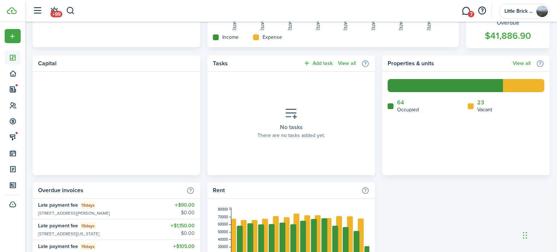
scroll to position [277, 0]
click at [482, 104] on link "23" at bounding box center [480, 102] width 7 height 7
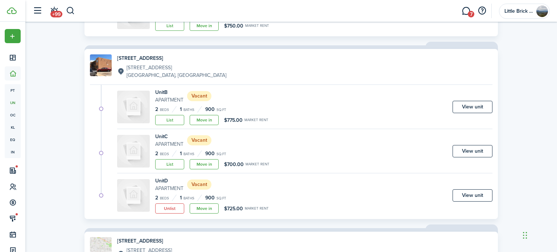
scroll to position [559, 0]
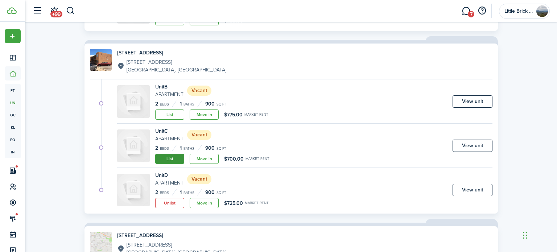
click at [165, 156] on link "List" at bounding box center [169, 159] width 29 height 10
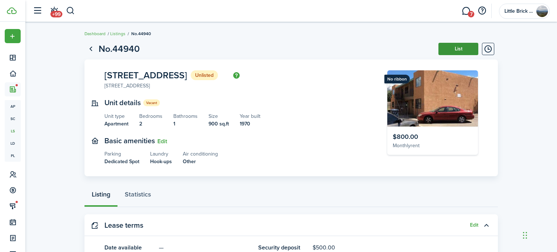
click at [456, 52] on button "List" at bounding box center [458, 49] width 40 height 12
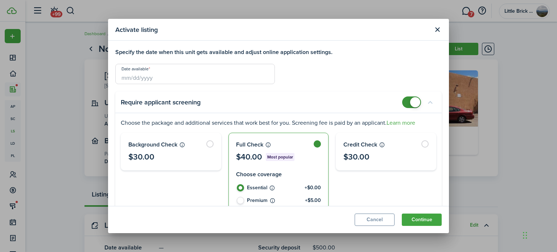
click at [243, 67] on input "Date available" at bounding box center [195, 74] width 160 height 20
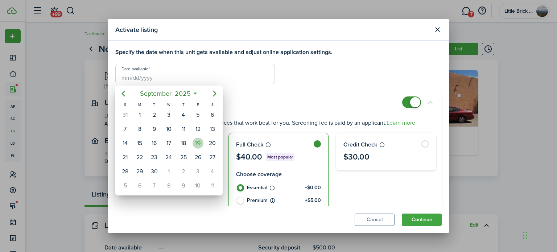
click at [199, 138] on div "19" at bounding box center [198, 143] width 11 height 11
type input "[DATE]"
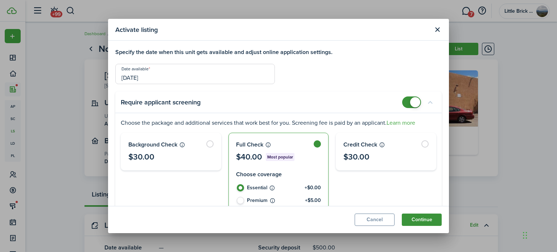
click at [419, 217] on button "Continue" at bounding box center [422, 220] width 40 height 12
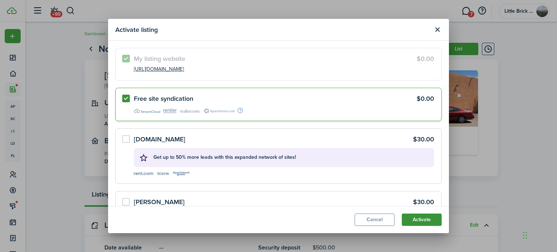
click at [419, 217] on button "Activate" at bounding box center [422, 220] width 40 height 12
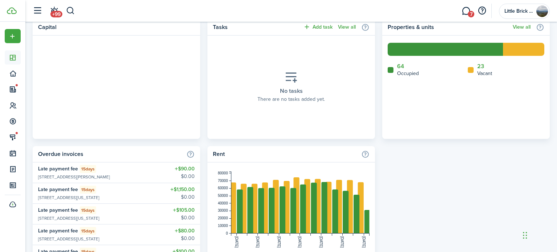
scroll to position [289, 0]
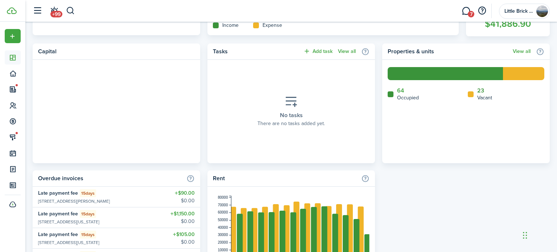
click at [478, 89] on link "23" at bounding box center [480, 90] width 7 height 7
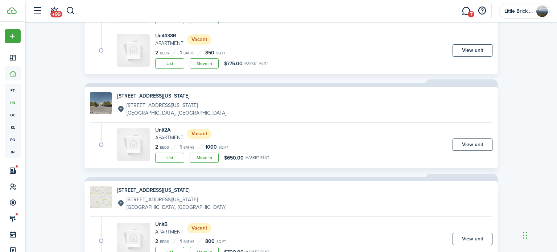
scroll to position [1021, 0]
click at [159, 152] on link "List" at bounding box center [169, 157] width 29 height 10
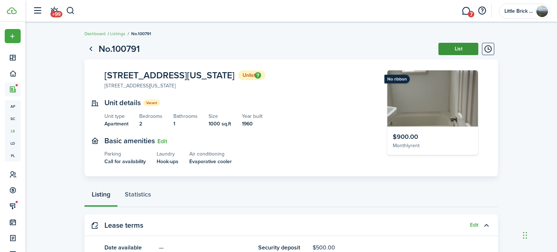
click at [459, 52] on button "List" at bounding box center [458, 49] width 40 height 12
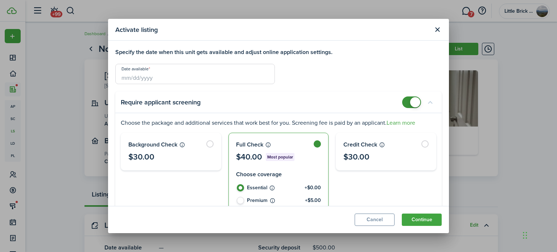
click at [235, 78] on input "Date available" at bounding box center [195, 74] width 160 height 20
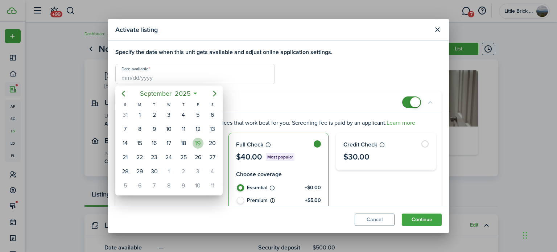
click at [198, 140] on div "19" at bounding box center [198, 143] width 11 height 11
type input "[DATE]"
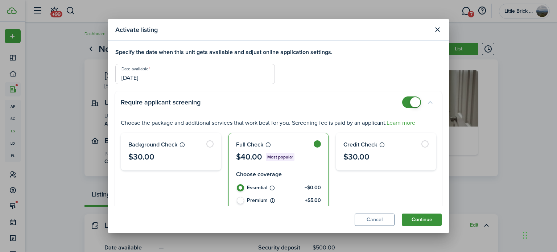
click at [435, 219] on button "Continue" at bounding box center [422, 220] width 40 height 12
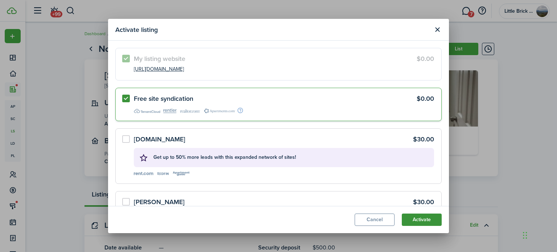
click at [435, 219] on button "Activate" at bounding box center [422, 220] width 40 height 12
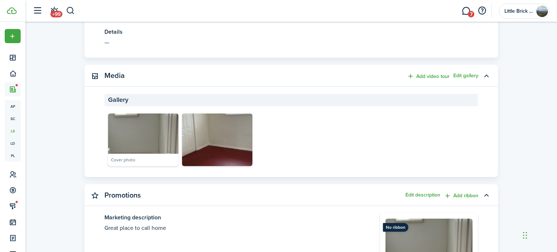
scroll to position [317, 0]
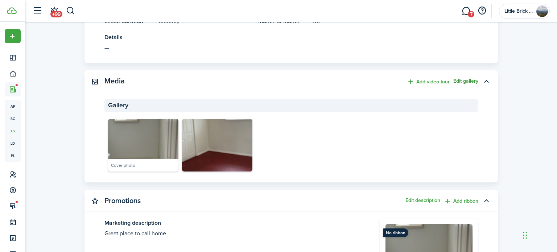
click at [465, 79] on button "Edit gallery" at bounding box center [465, 81] width 25 height 6
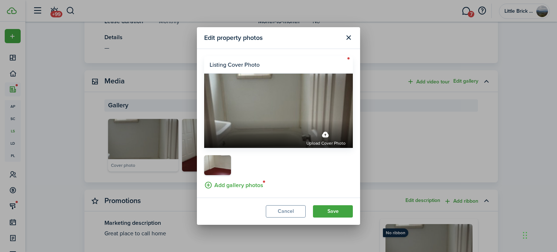
click at [244, 187] on label "Add gallery photos" at bounding box center [233, 184] width 59 height 11
click at [204, 179] on input "Add gallery photos" at bounding box center [204, 179] width 0 height 0
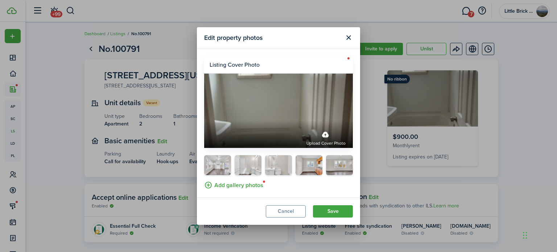
click at [327, 132] on label "Upload cover photo" at bounding box center [325, 137] width 39 height 19
click at [204, 121] on input "Upload cover photo" at bounding box center [204, 121] width 0 height 0
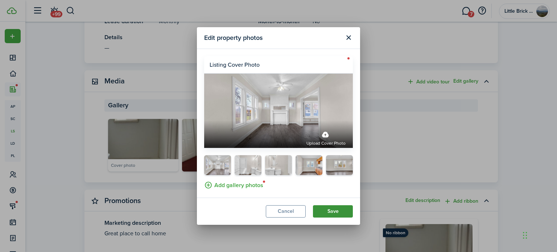
click at [338, 214] on button "Save" at bounding box center [333, 211] width 40 height 12
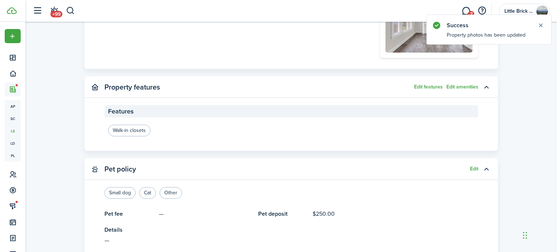
scroll to position [546, 0]
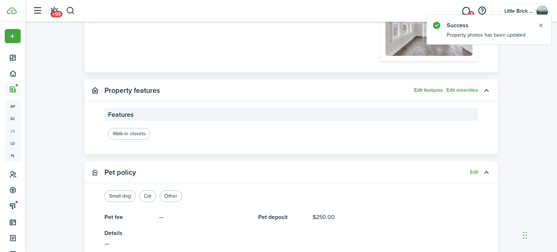
click at [433, 91] on button "Edit features" at bounding box center [428, 90] width 29 height 6
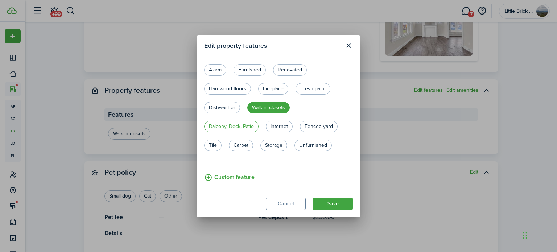
click at [249, 123] on label "Balcony, Deck, Patio" at bounding box center [231, 127] width 54 height 12
radio input "true"
click at [233, 89] on label "Hardwood floors" at bounding box center [227, 89] width 47 height 12
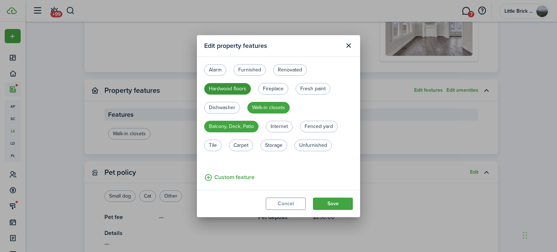
radio input "true"
click at [309, 90] on label "Fresh paint" at bounding box center [313, 89] width 35 height 12
radio input "true"
click at [293, 71] on label "Renovated" at bounding box center [290, 70] width 34 height 12
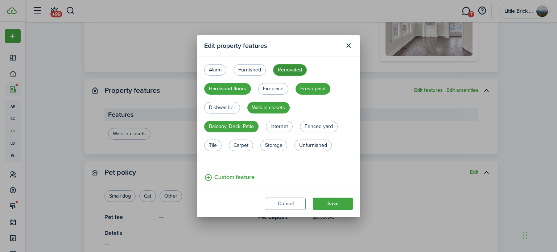
radio input "true"
click at [319, 126] on label "Fenced yard" at bounding box center [319, 127] width 38 height 12
radio input "true"
click at [337, 200] on button "Save" at bounding box center [333, 204] width 40 height 12
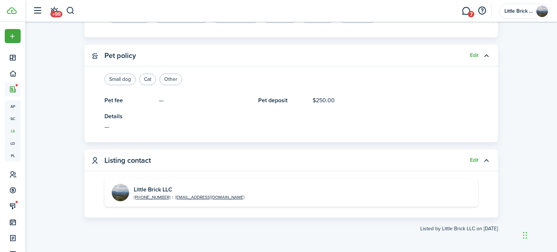
scroll to position [0, 0]
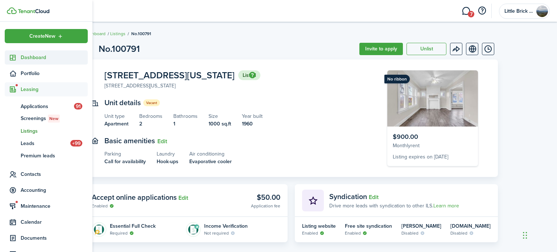
click at [32, 57] on span "Dashboard" at bounding box center [54, 58] width 67 height 8
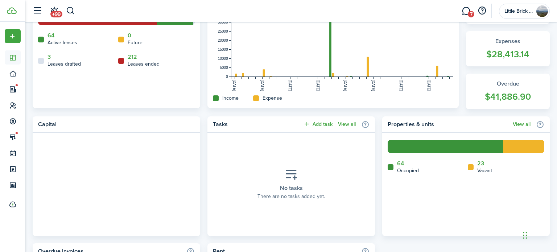
scroll to position [216, 0]
click at [483, 164] on link "23" at bounding box center [480, 163] width 7 height 7
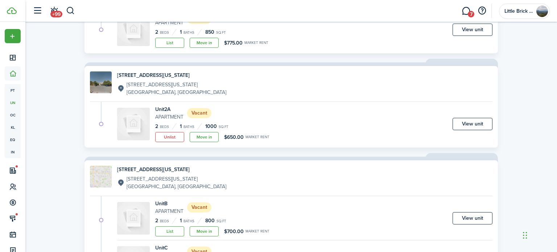
scroll to position [1118, 0]
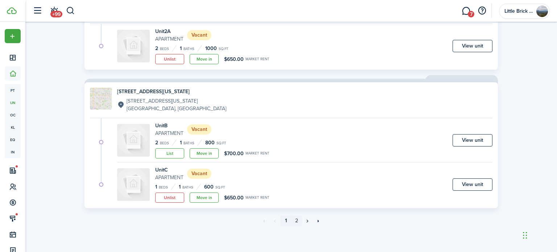
click at [299, 218] on link "2" at bounding box center [296, 220] width 11 height 11
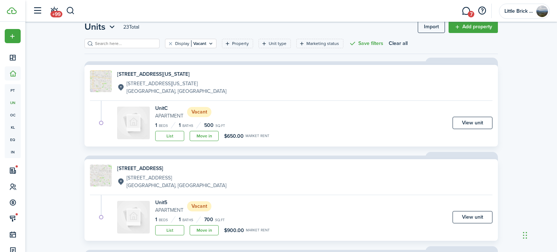
scroll to position [23, 0]
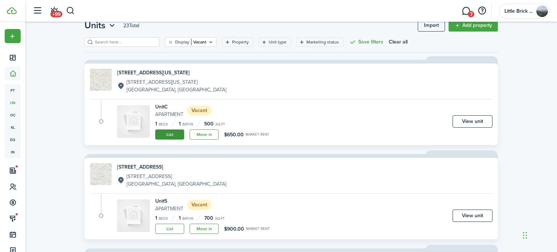
click at [167, 135] on link "List" at bounding box center [169, 134] width 29 height 10
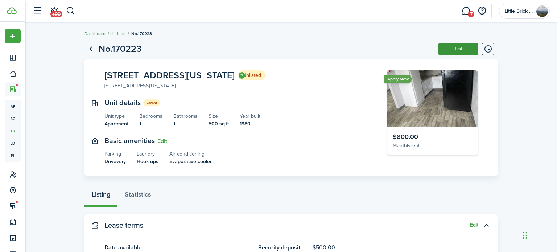
click at [455, 50] on button "List" at bounding box center [458, 49] width 40 height 12
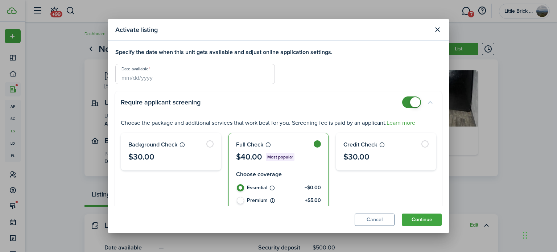
click at [237, 73] on input "Date available" at bounding box center [195, 74] width 160 height 20
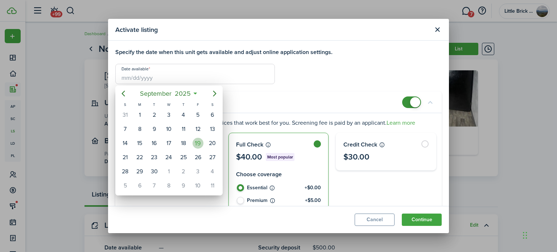
click at [193, 140] on div "19" at bounding box center [198, 143] width 11 height 11
type input "[DATE]"
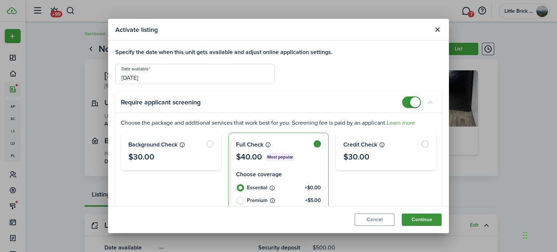
click at [425, 220] on button "Continue" at bounding box center [422, 220] width 40 height 12
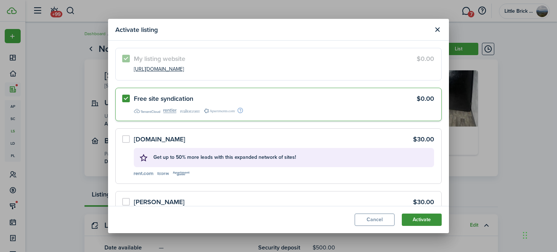
click at [425, 220] on button "Activate" at bounding box center [422, 220] width 40 height 12
